Goal: Information Seeking & Learning: Learn about a topic

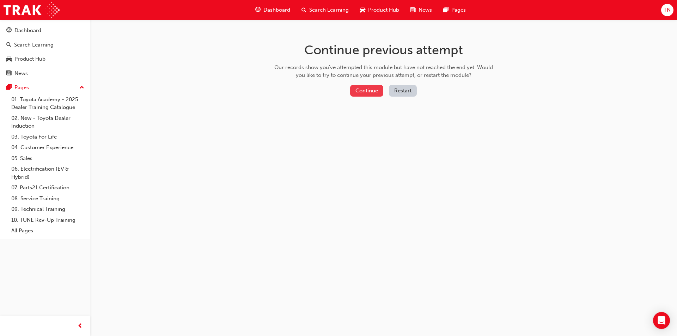
click at [368, 89] on button "Continue" at bounding box center [366, 91] width 33 height 12
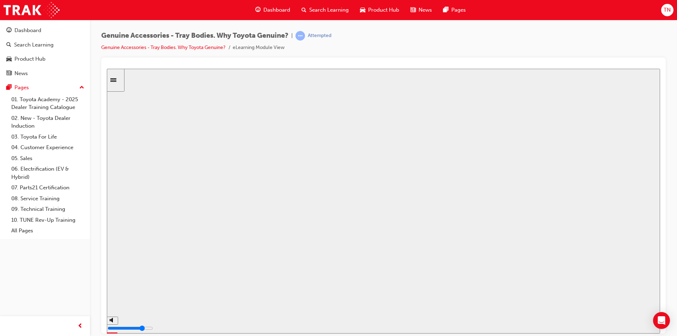
click at [134, 327] on button "Resume" at bounding box center [120, 331] width 27 height 8
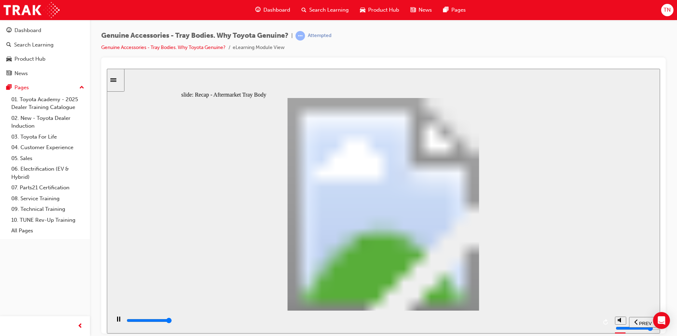
type input "12300"
radio input "true"
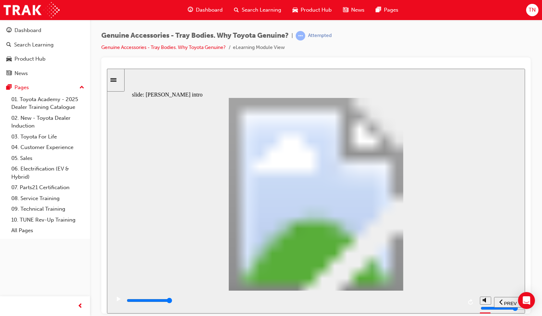
click at [117, 301] on icon "play/pause" at bounding box center [119, 299] width 4 height 5
type input "15500"
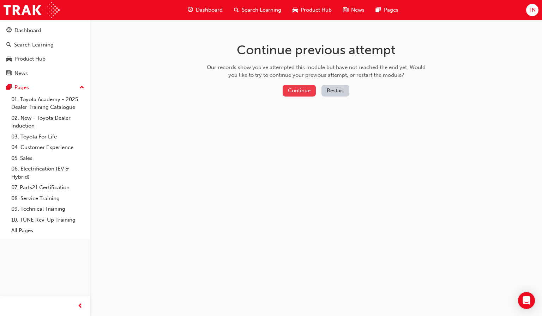
click at [308, 91] on button "Continue" at bounding box center [299, 91] width 33 height 12
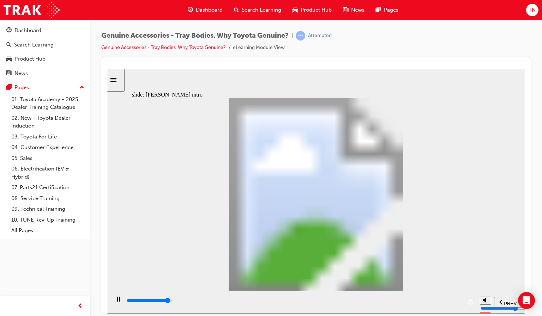
type input "15500"
click at [202, 14] on span "Dashboard" at bounding box center [209, 10] width 27 height 8
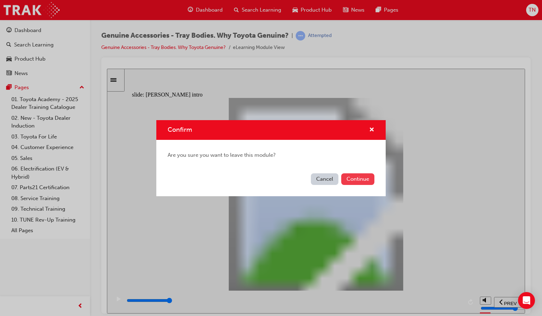
click at [345, 178] on button "Continue" at bounding box center [357, 180] width 33 height 12
